Goal: Information Seeking & Learning: Check status

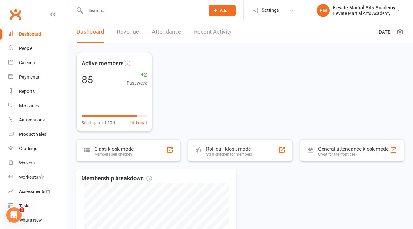
click at [200, 33] on link "Recent Activity" at bounding box center [213, 32] width 38 height 22
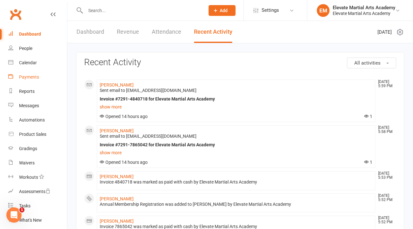
click at [30, 77] on div "Payments" at bounding box center [29, 76] width 20 height 5
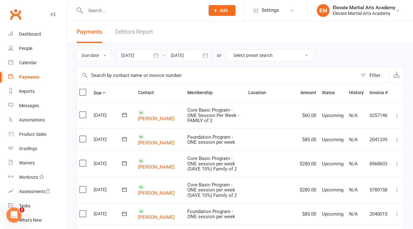
click at [158, 55] on icon "button" at bounding box center [155, 55] width 5 height 4
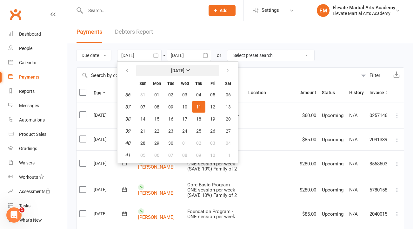
click at [184, 68] on strong "[DATE]" at bounding box center [177, 70] width 13 height 5
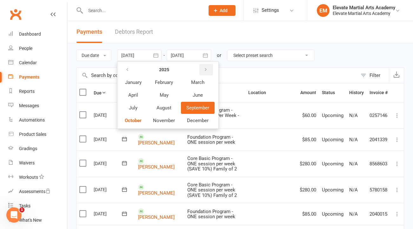
click at [207, 68] on icon "button" at bounding box center [205, 69] width 4 height 5
click at [135, 81] on span "January" at bounding box center [133, 82] width 17 height 6
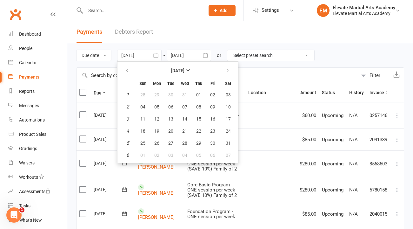
click at [130, 95] on td "1" at bounding box center [127, 94] width 16 height 11
click at [128, 94] on em "1" at bounding box center [127, 95] width 3 height 6
click at [198, 97] on span "01" at bounding box center [198, 94] width 5 height 5
type input "[DATE]"
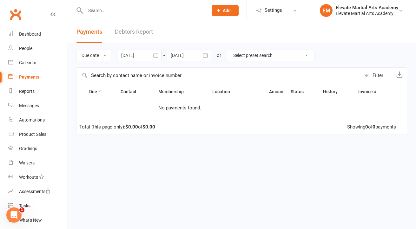
click at [205, 55] on icon "button" at bounding box center [205, 55] width 6 height 6
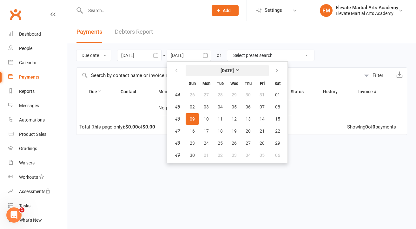
click at [234, 71] on strong "[DATE]" at bounding box center [227, 70] width 13 height 5
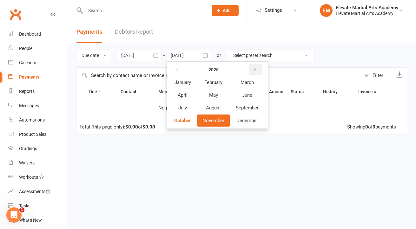
click at [257, 70] on icon "button" at bounding box center [255, 69] width 4 height 5
click at [252, 119] on span "December" at bounding box center [248, 120] width 22 height 6
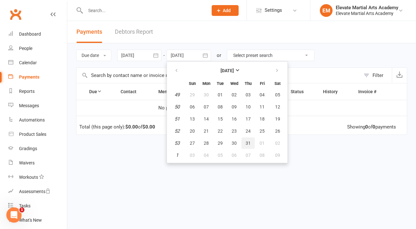
click at [249, 143] on span "31" at bounding box center [248, 142] width 5 height 5
type input "[DATE]"
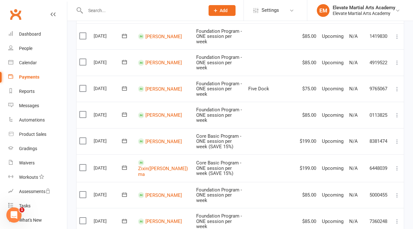
scroll to position [526, 0]
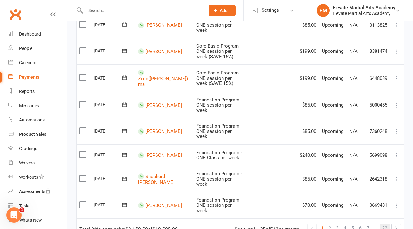
click at [384, 223] on span "22" at bounding box center [384, 227] width 5 height 9
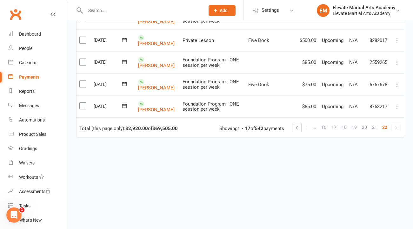
scroll to position [354, 0]
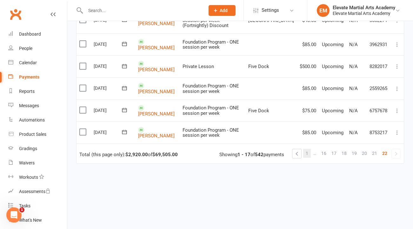
click at [308, 149] on span "1" at bounding box center [307, 153] width 3 height 9
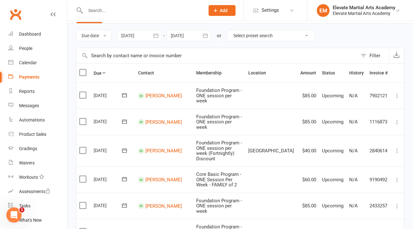
scroll to position [19, 0]
click at [155, 36] on icon "button" at bounding box center [156, 36] width 6 height 6
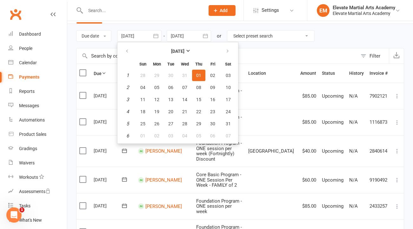
click at [155, 36] on icon "button" at bounding box center [156, 36] width 6 height 6
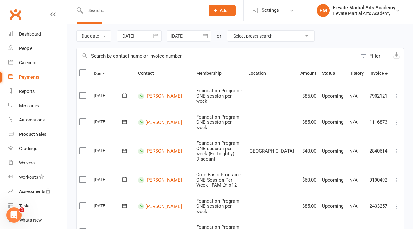
click at [157, 36] on icon "button" at bounding box center [156, 36] width 6 height 6
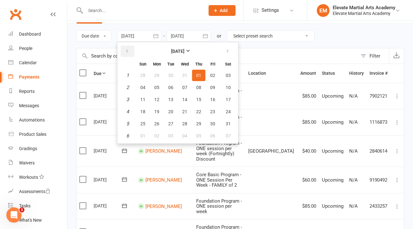
click at [127, 50] on icon "button" at bounding box center [127, 51] width 4 height 5
click at [129, 49] on icon "button" at bounding box center [127, 51] width 4 height 5
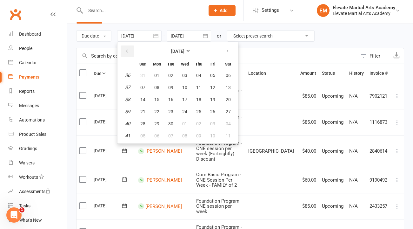
click at [129, 49] on icon "button" at bounding box center [127, 51] width 4 height 5
click at [129, 50] on icon "button" at bounding box center [127, 51] width 4 height 5
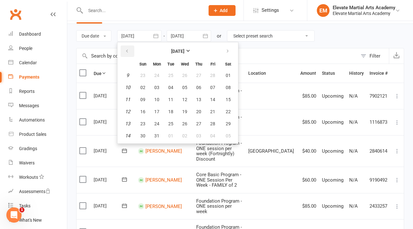
click at [129, 50] on icon "button" at bounding box center [127, 51] width 4 height 5
click at [186, 74] on span "01" at bounding box center [184, 75] width 5 height 5
type input "[DATE]"
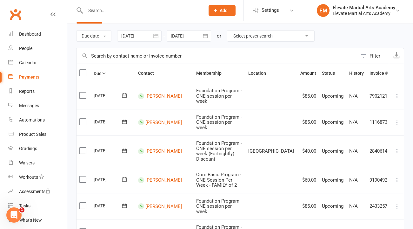
click at [205, 36] on icon "button" at bounding box center [205, 36] width 6 height 6
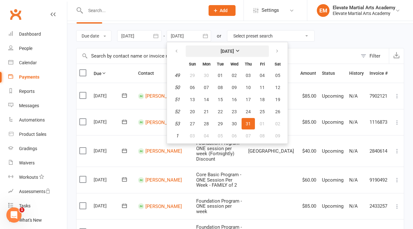
click at [234, 51] on strong "[DATE]" at bounding box center [227, 51] width 13 height 5
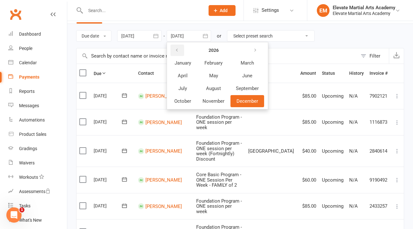
click at [179, 50] on icon "button" at bounding box center [177, 50] width 4 height 5
click at [243, 102] on span "December" at bounding box center [248, 101] width 22 height 6
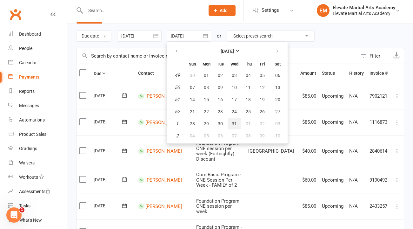
click at [235, 123] on span "31" at bounding box center [234, 123] width 5 height 5
type input "[DATE]"
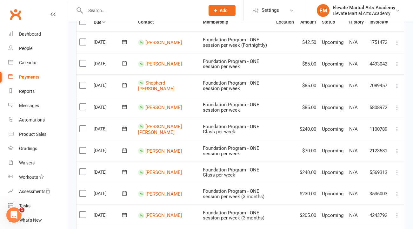
scroll to position [0, 0]
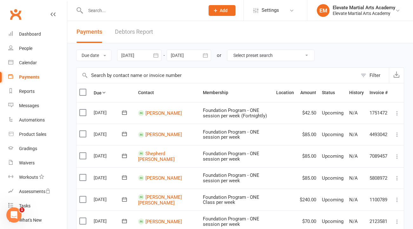
click at [157, 54] on icon "button" at bounding box center [155, 55] width 5 height 4
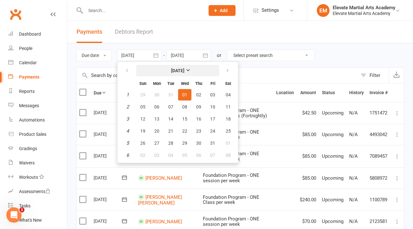
click at [184, 70] on strong "[DATE]" at bounding box center [177, 70] width 13 height 5
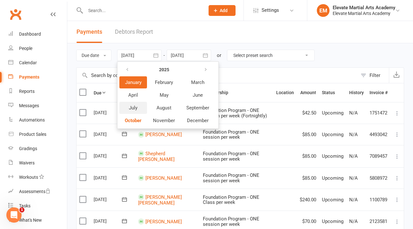
click at [132, 109] on span "July" at bounding box center [133, 108] width 9 height 6
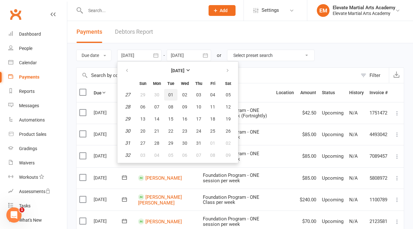
click at [170, 95] on span "01" at bounding box center [170, 94] width 5 height 5
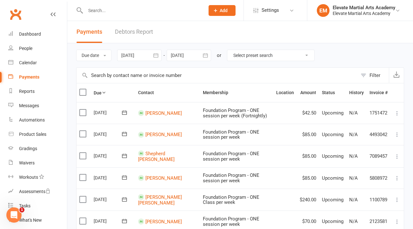
type input "[DATE]"
click at [207, 56] on icon "button" at bounding box center [205, 55] width 6 height 6
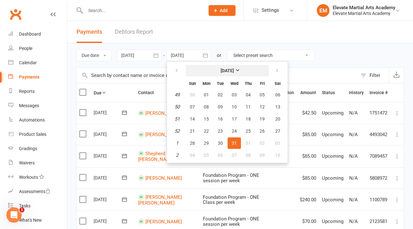
click at [234, 70] on strong "[DATE]" at bounding box center [227, 70] width 13 height 5
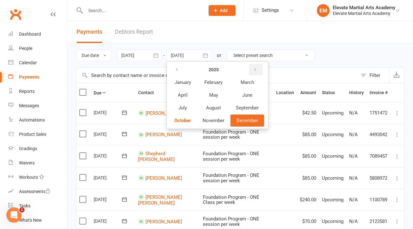
click at [261, 70] on button "button" at bounding box center [256, 69] width 14 height 11
click at [249, 94] on span "June" at bounding box center [247, 95] width 10 height 6
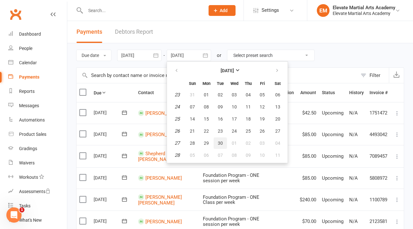
click at [221, 144] on span "30" at bounding box center [220, 142] width 5 height 5
type input "[DATE]"
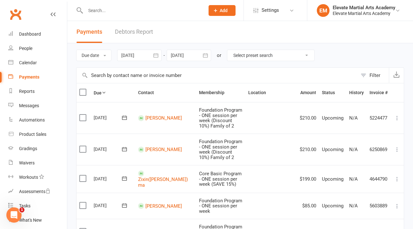
click at [29, 74] on div "Payments" at bounding box center [29, 76] width 20 height 5
click at [26, 34] on div "Dashboard" at bounding box center [30, 33] width 22 height 5
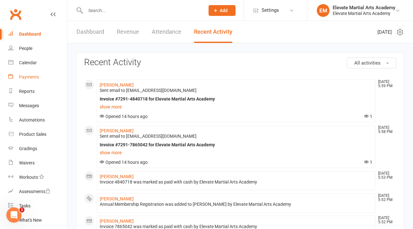
click at [35, 77] on div "Payments" at bounding box center [29, 76] width 20 height 5
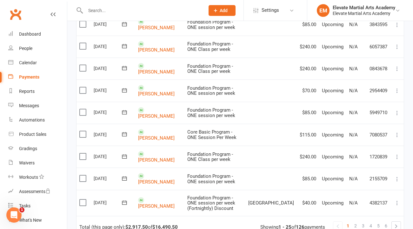
scroll to position [469, 0]
click at [357, 222] on span "2" at bounding box center [355, 226] width 3 height 9
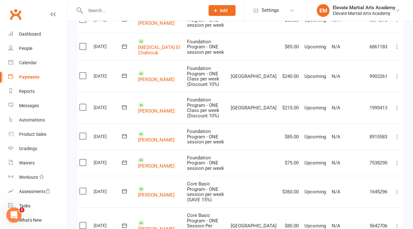
scroll to position [458, 0]
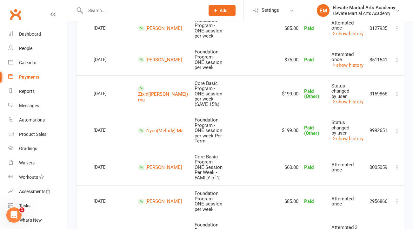
scroll to position [548, 0]
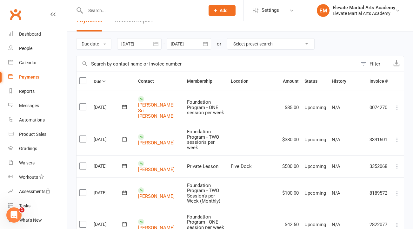
scroll to position [0, 0]
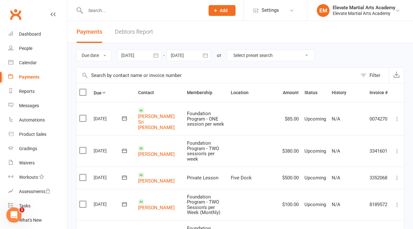
click at [156, 56] on icon "button" at bounding box center [156, 55] width 6 height 6
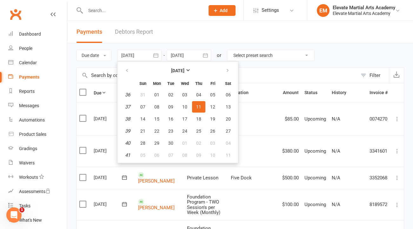
click at [199, 107] on span "11" at bounding box center [198, 106] width 5 height 5
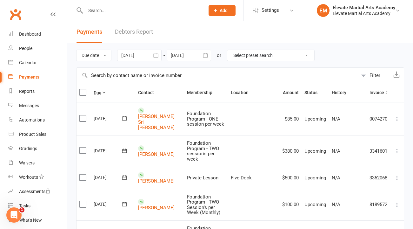
click at [157, 56] on icon "button" at bounding box center [156, 55] width 6 height 6
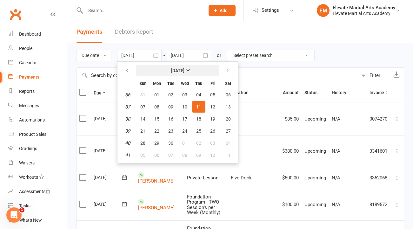
click at [184, 70] on strong "[DATE]" at bounding box center [177, 70] width 13 height 5
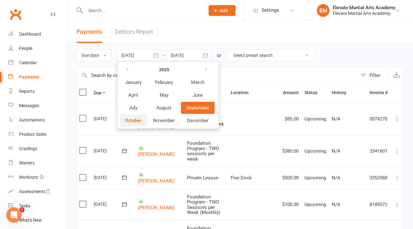
click at [139, 121] on span "October" at bounding box center [133, 120] width 17 height 6
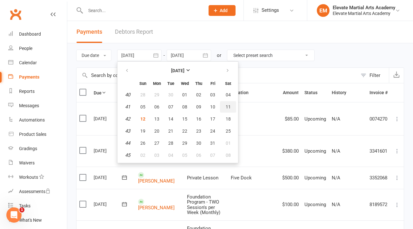
click at [229, 108] on span "11" at bounding box center [228, 106] width 5 height 5
type input "[DATE]"
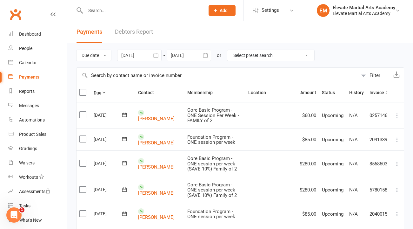
click at [207, 56] on icon "button" at bounding box center [205, 55] width 6 height 6
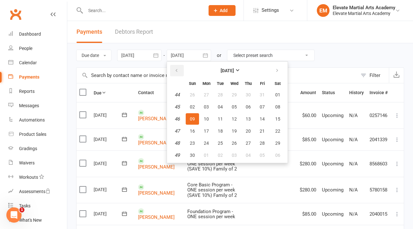
click at [178, 69] on icon "button" at bounding box center [176, 70] width 4 height 5
click at [263, 145] on span "31" at bounding box center [262, 142] width 5 height 5
type input "[DATE]"
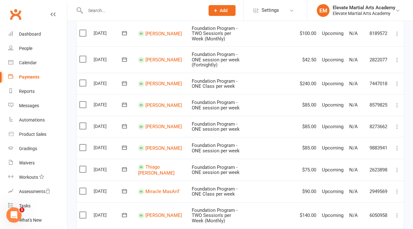
scroll to position [530, 0]
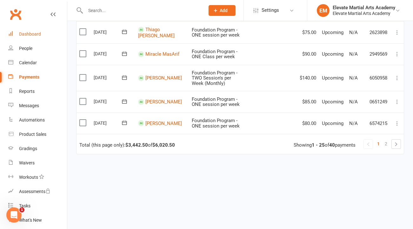
click at [26, 31] on div "Dashboard" at bounding box center [30, 33] width 22 height 5
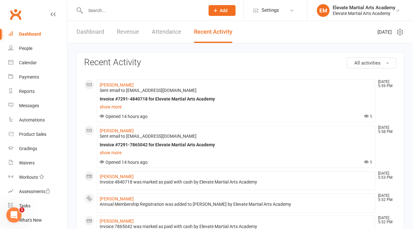
click at [89, 31] on link "Dashboard" at bounding box center [91, 32] width 28 height 22
